Goal: Navigation & Orientation: Find specific page/section

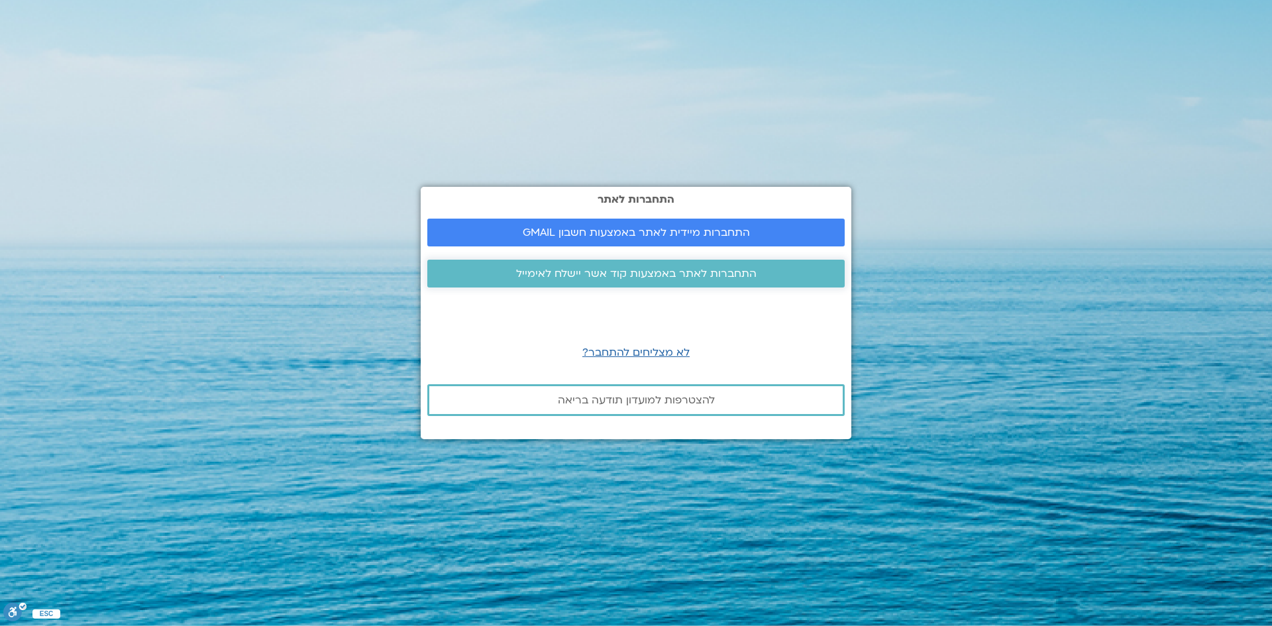
click at [632, 272] on span "התחברות לאתר באמצעות קוד אשר יישלח לאימייל" at bounding box center [636, 274] width 241 height 12
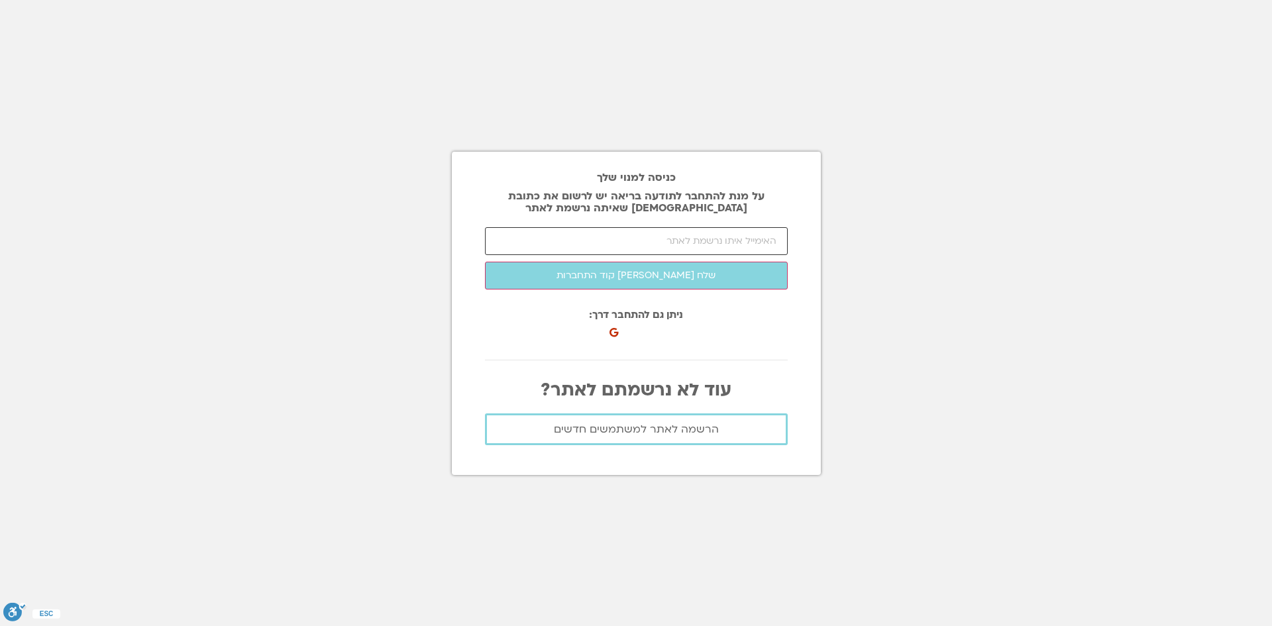
click at [627, 239] on input "email" at bounding box center [636, 241] width 303 height 28
type input "ש"
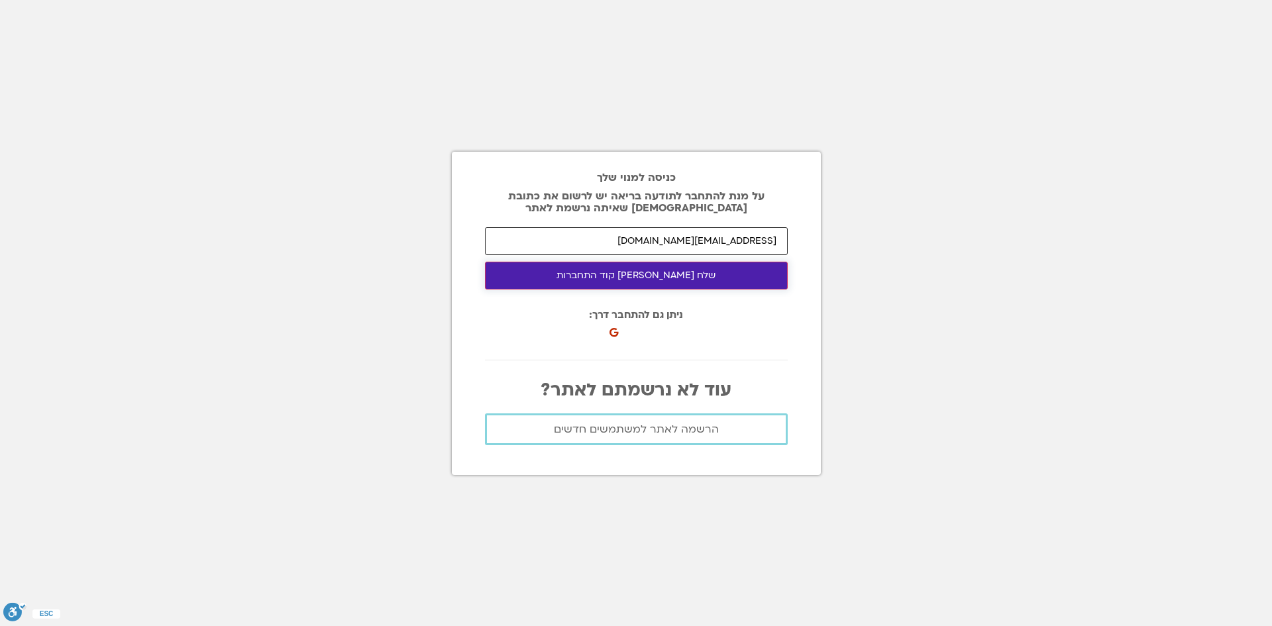
type input "[EMAIL_ADDRESS][DOMAIN_NAME]"
click at [626, 271] on button "שלח [PERSON_NAME] קוד התחברות" at bounding box center [636, 276] width 303 height 28
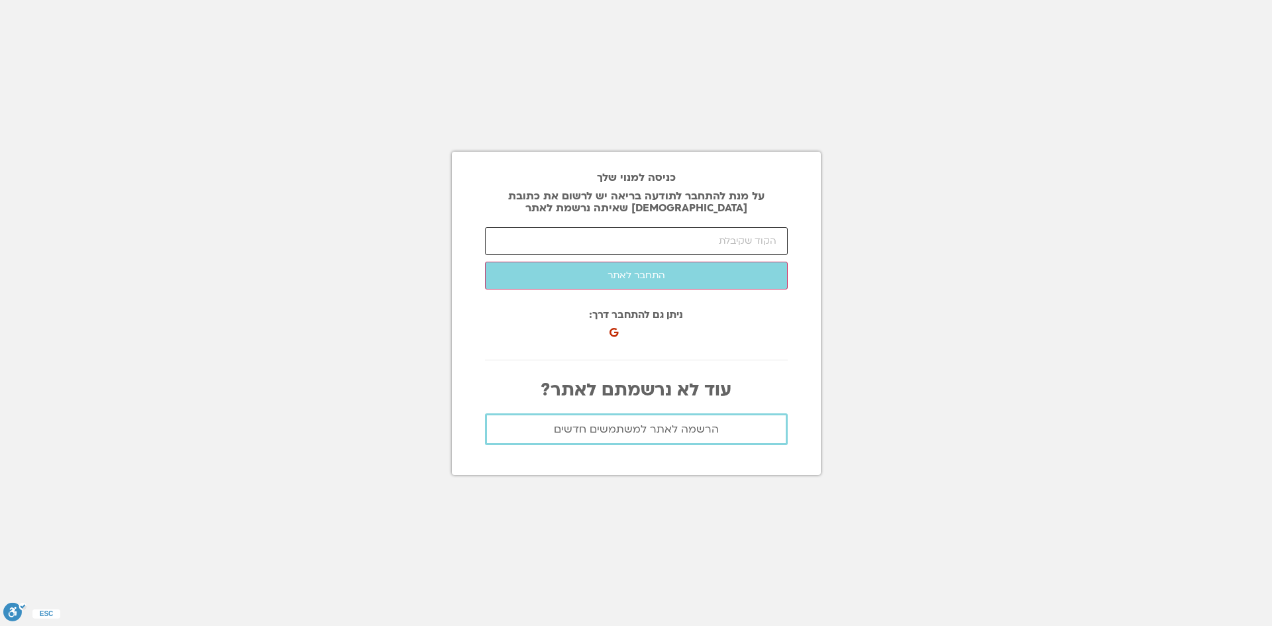
click at [571, 237] on input "number" at bounding box center [636, 241] width 303 height 28
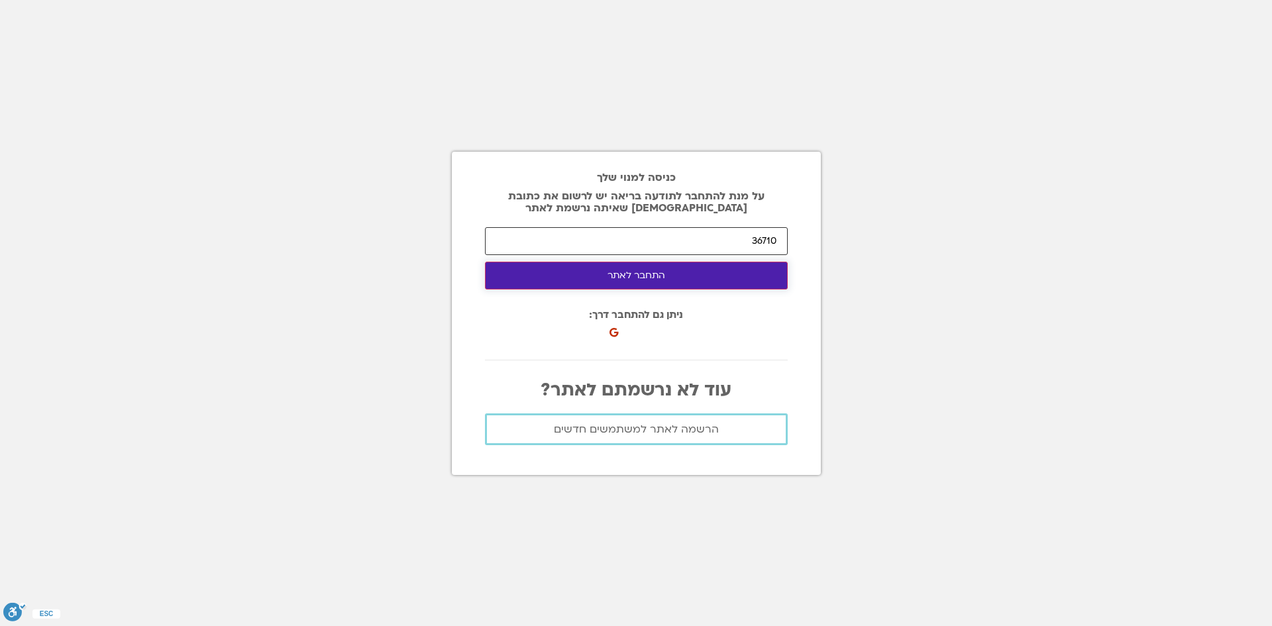
type input "36710"
click at [649, 275] on button "התחבר לאתר" at bounding box center [636, 276] width 303 height 28
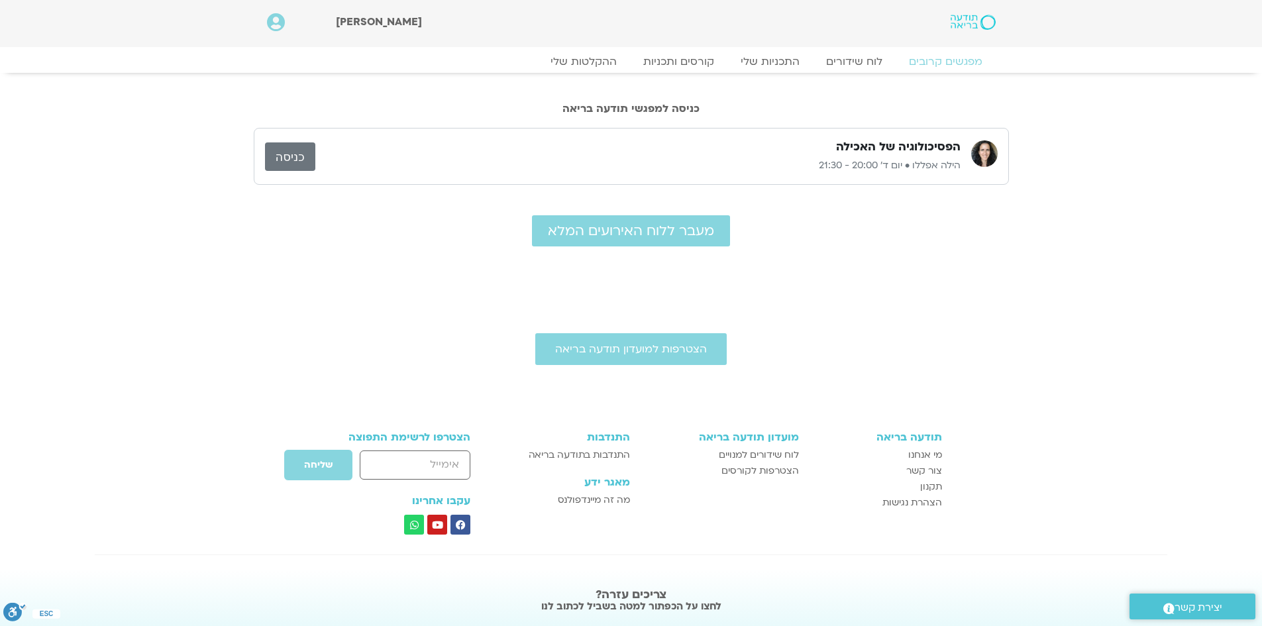
click at [286, 154] on link "כניסה" at bounding box center [290, 156] width 50 height 28
